Goal: Find specific page/section: Find specific page/section

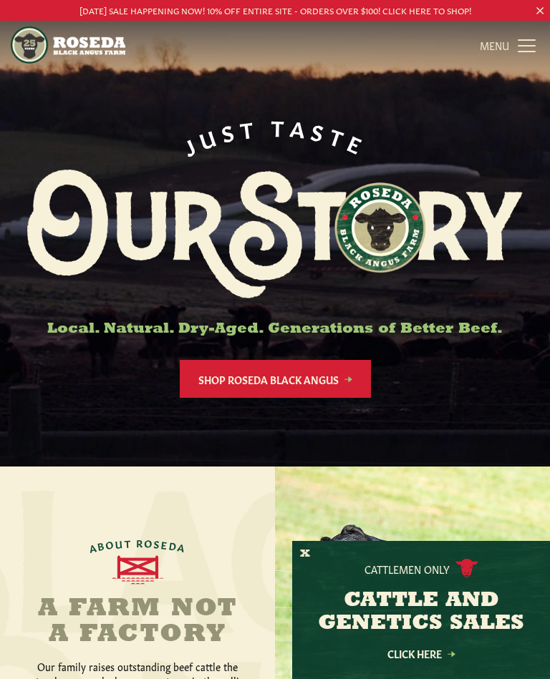
click at [522, 44] on link "MENU CLOSE" at bounding box center [508, 45] width 59 height 29
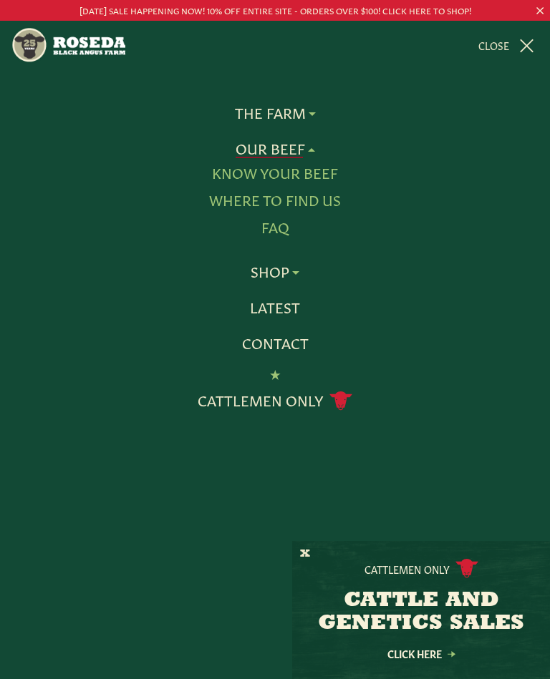
click at [318, 170] on link "Know Your Beef" at bounding box center [275, 173] width 126 height 19
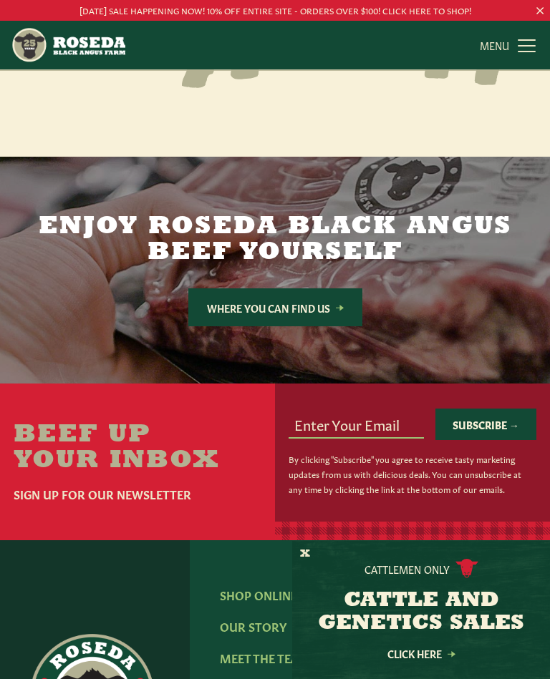
scroll to position [1988, 0]
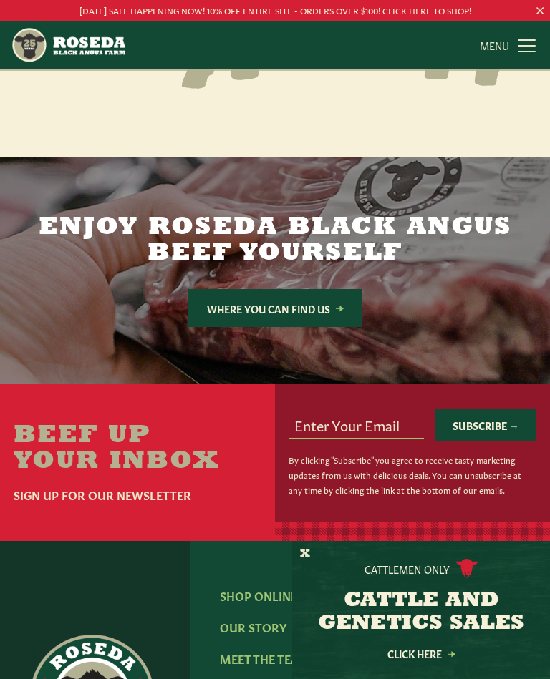
click at [271, 289] on link "Where You Can Find Us" at bounding box center [275, 308] width 174 height 38
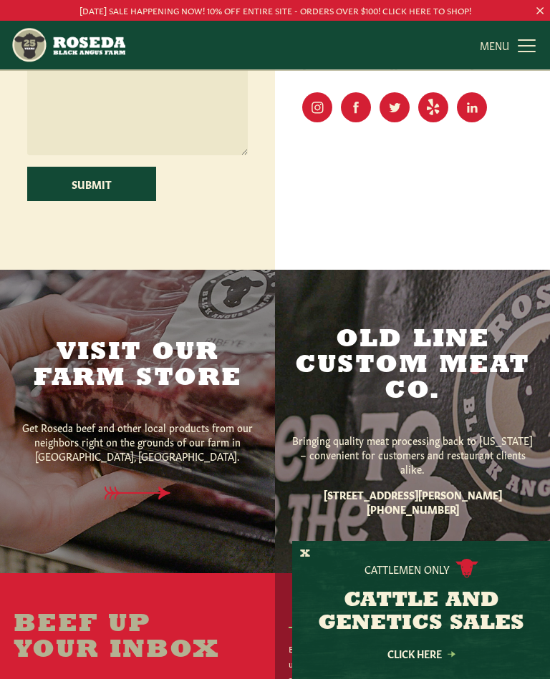
scroll to position [595, 0]
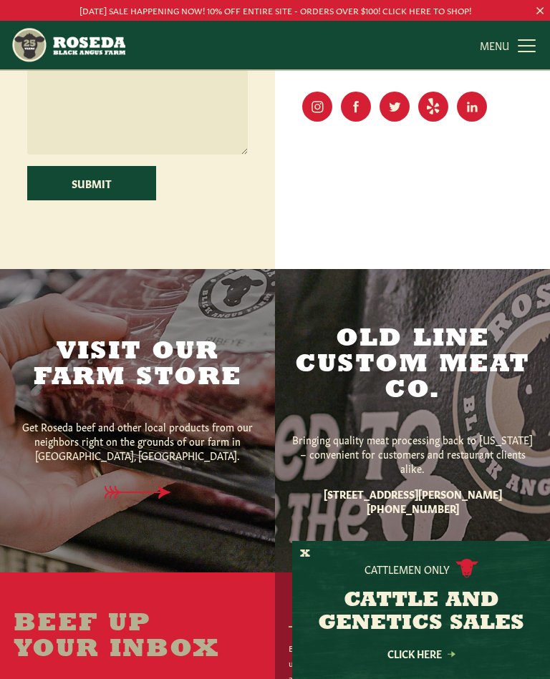
click at [157, 451] on p "Get Roseda beef and other local products from our neighbors right on the ground…" at bounding box center [138, 440] width 248 height 43
click at [143, 499] on icon at bounding box center [137, 492] width 66 height 13
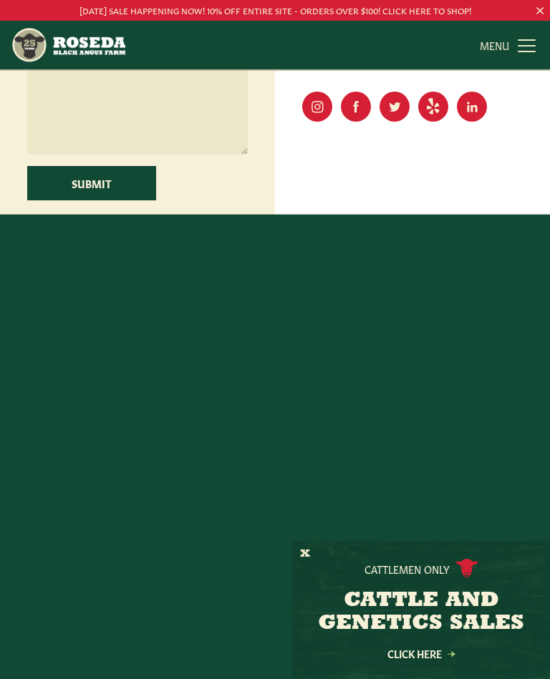
click at [177, 371] on h2 "Visit Our Farm Store" at bounding box center [138, 365] width 248 height 52
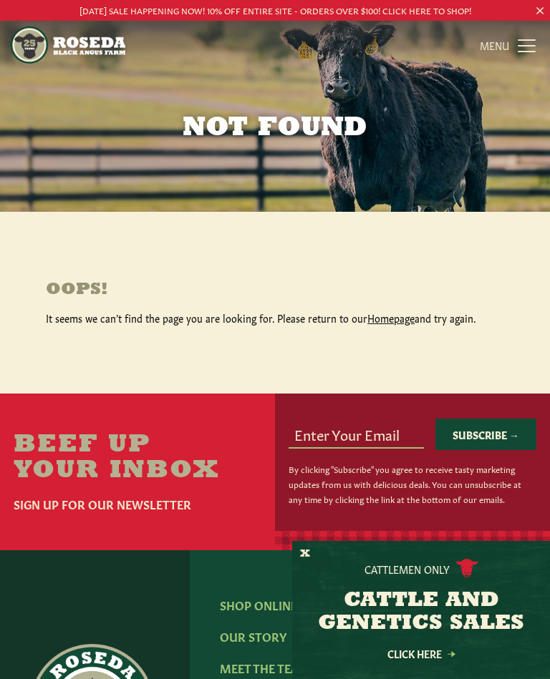
click at [381, 318] on link "Homepage" at bounding box center [390, 318] width 47 height 14
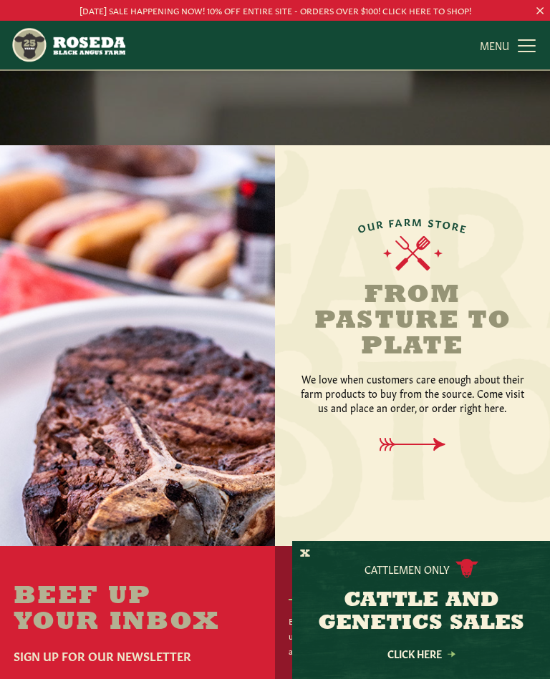
scroll to position [1144, 0]
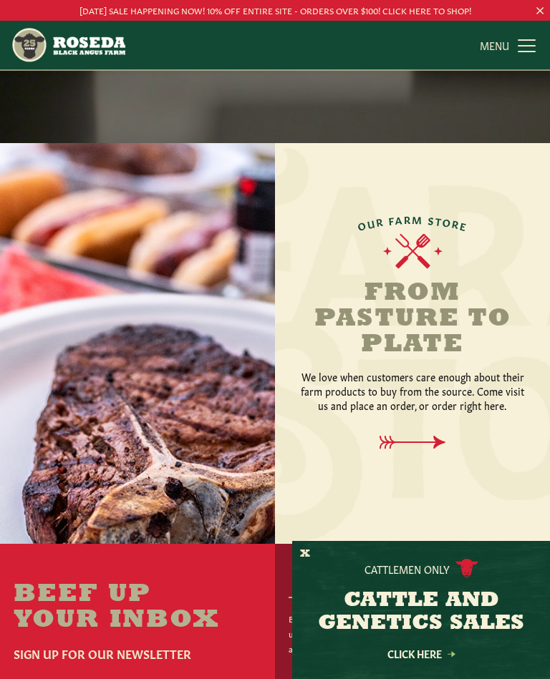
click at [431, 303] on h2 "From Pasture to Plate" at bounding box center [412, 319] width 229 height 77
click at [425, 246] on img at bounding box center [412, 251] width 59 height 36
click at [416, 436] on icon at bounding box center [412, 443] width 94 height 14
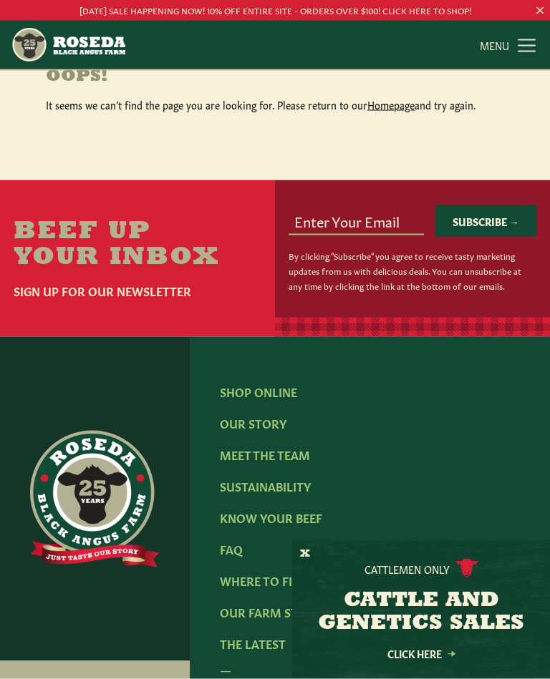
scroll to position [234, 0]
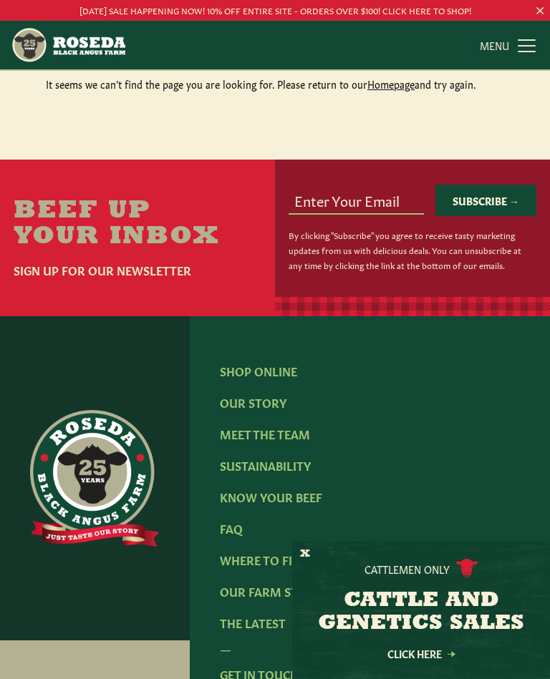
click at [265, 379] on link "Shop Online" at bounding box center [258, 371] width 77 height 16
